Goal: Find specific page/section: Find specific page/section

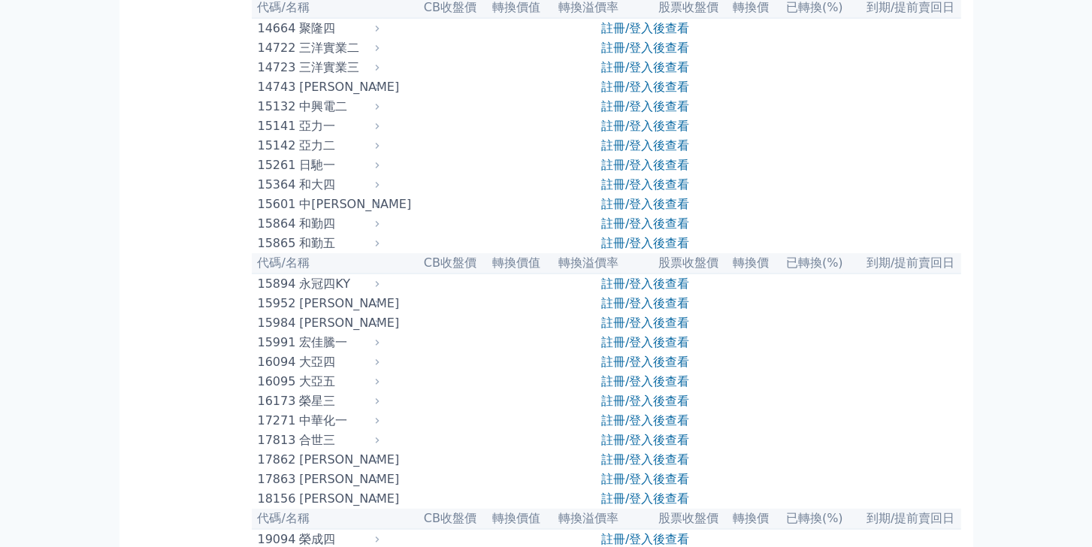
scroll to position [601, 0]
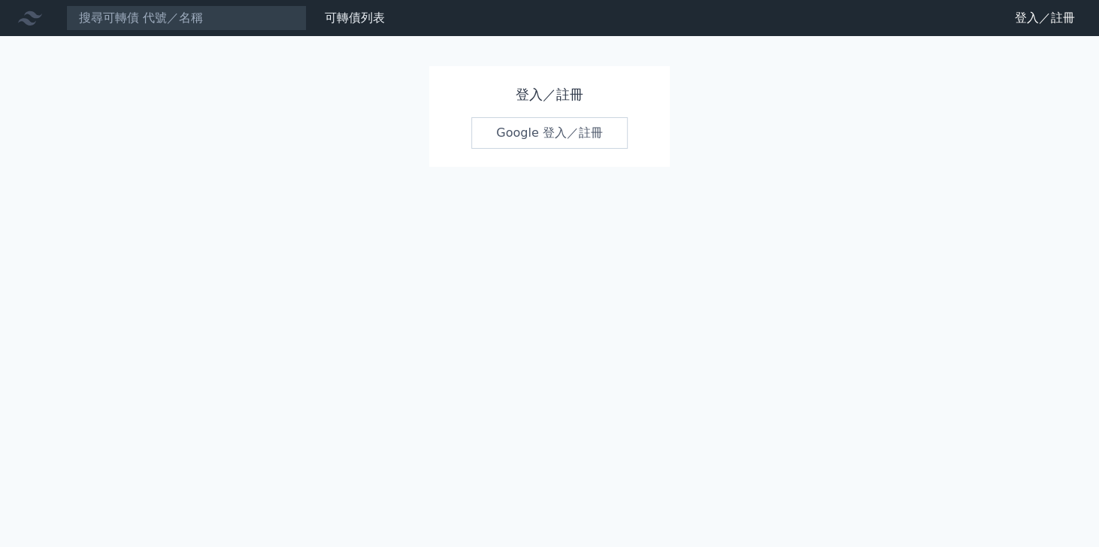
click at [534, 149] on link "Google 登入／註冊" at bounding box center [549, 133] width 156 height 32
click at [532, 149] on link "Google 登入／註冊" at bounding box center [549, 133] width 156 height 32
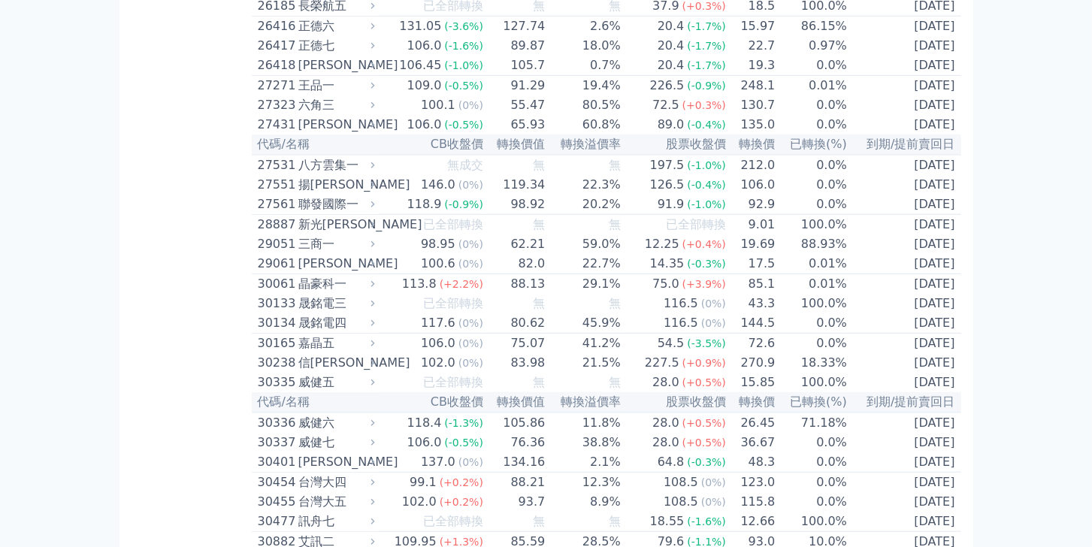
scroll to position [1804, 0]
